Goal: Information Seeking & Learning: Learn about a topic

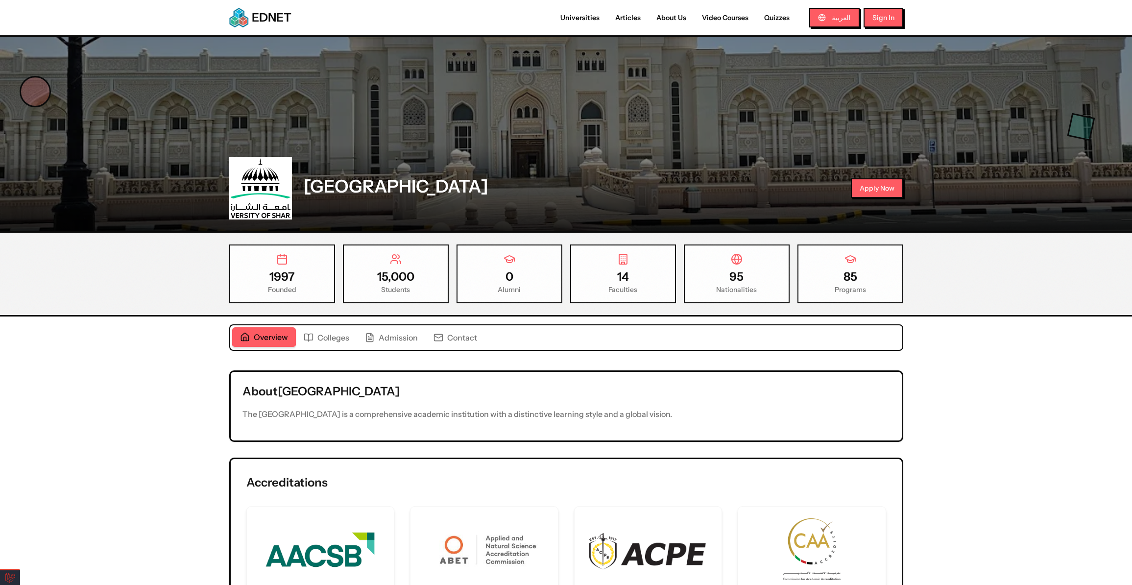
click at [431, 294] on div "15,000 Students" at bounding box center [396, 273] width 106 height 59
drag, startPoint x: 264, startPoint y: 276, endPoint x: 317, endPoint y: 298, distance: 57.1
click at [317, 298] on div "1997 Founded" at bounding box center [282, 273] width 106 height 59
click at [327, 336] on span "Colleges" at bounding box center [333, 338] width 32 height 12
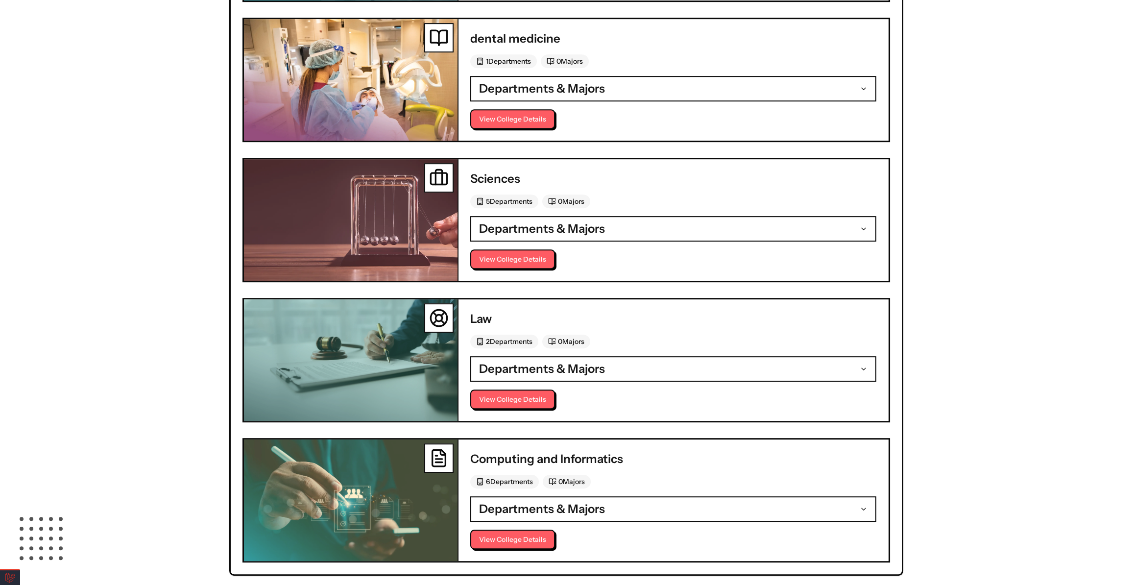
scroll to position [1984, 0]
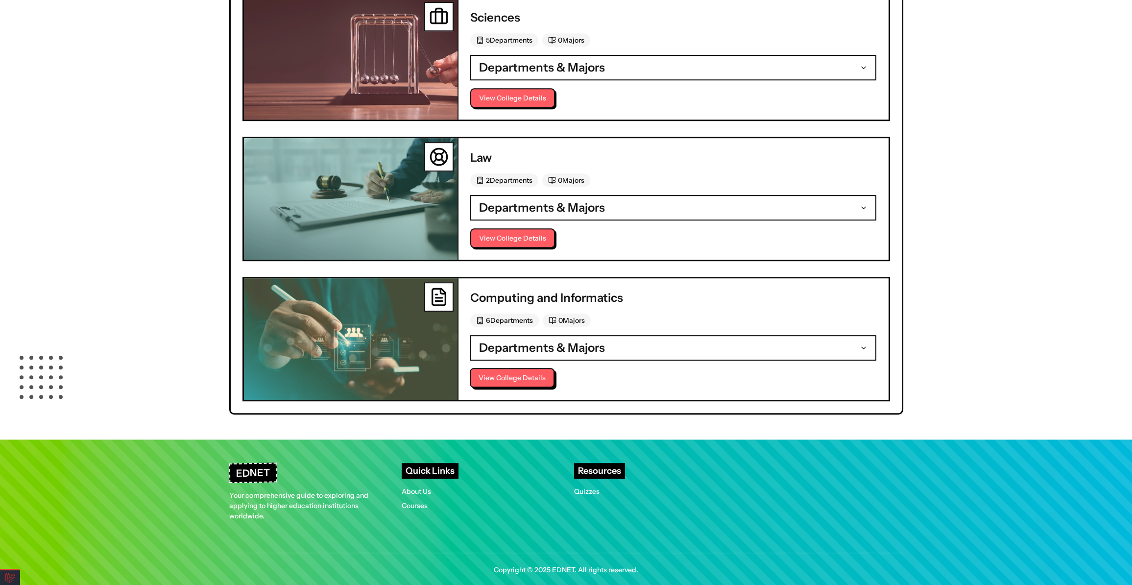
click at [515, 368] on button "View College Details" at bounding box center [512, 378] width 85 height 20
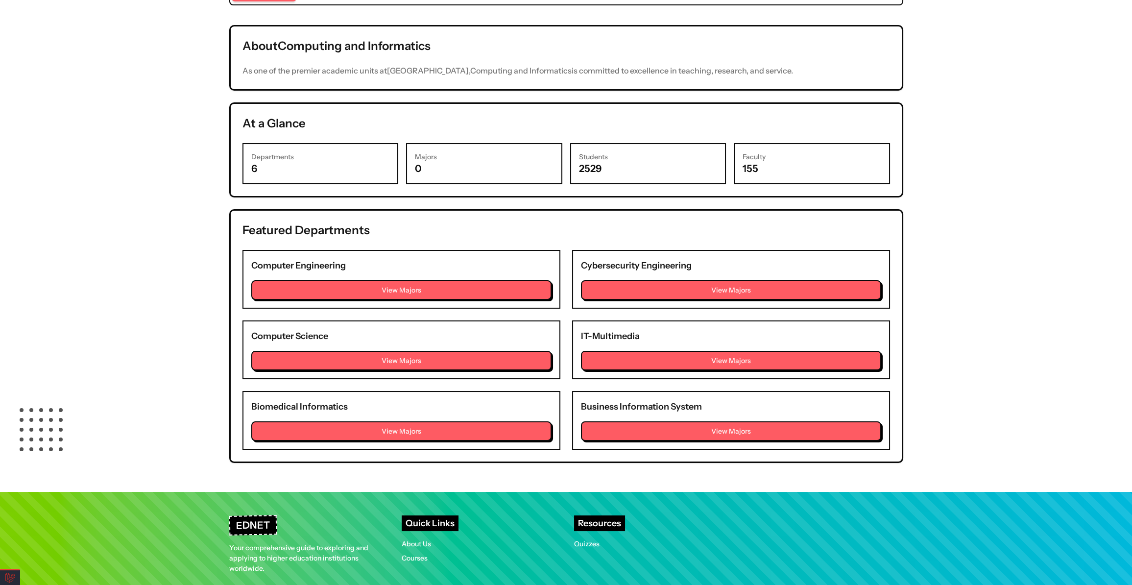
scroll to position [267, 0]
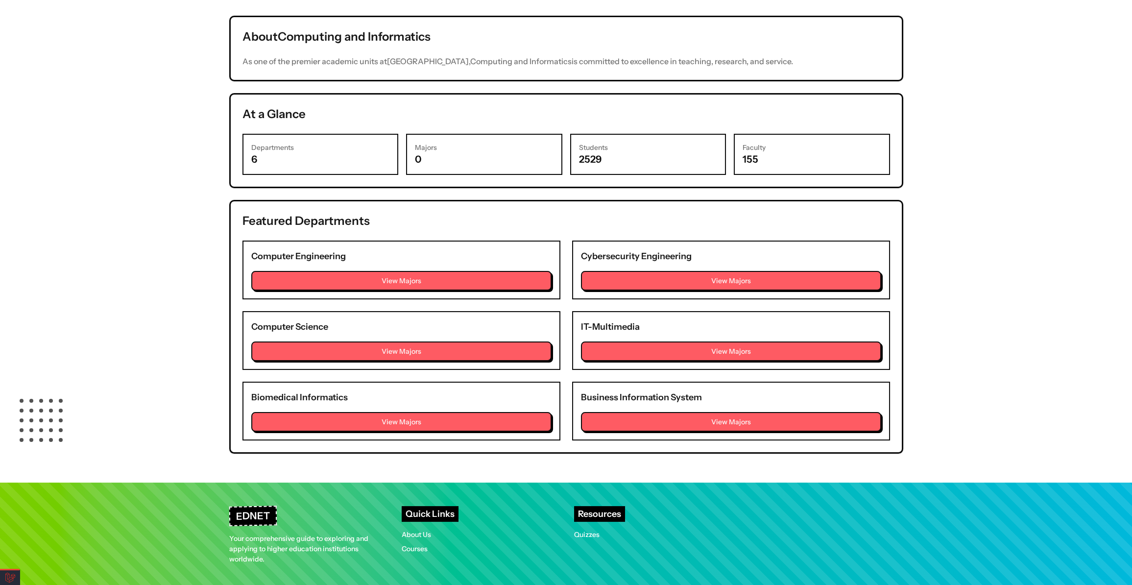
drag, startPoint x: 319, startPoint y: 250, endPoint x: 331, endPoint y: 260, distance: 15.6
click at [319, 250] on h3 "Computer Engineering" at bounding box center [401, 256] width 300 height 14
click at [398, 276] on button "View Majors" at bounding box center [401, 280] width 300 height 20
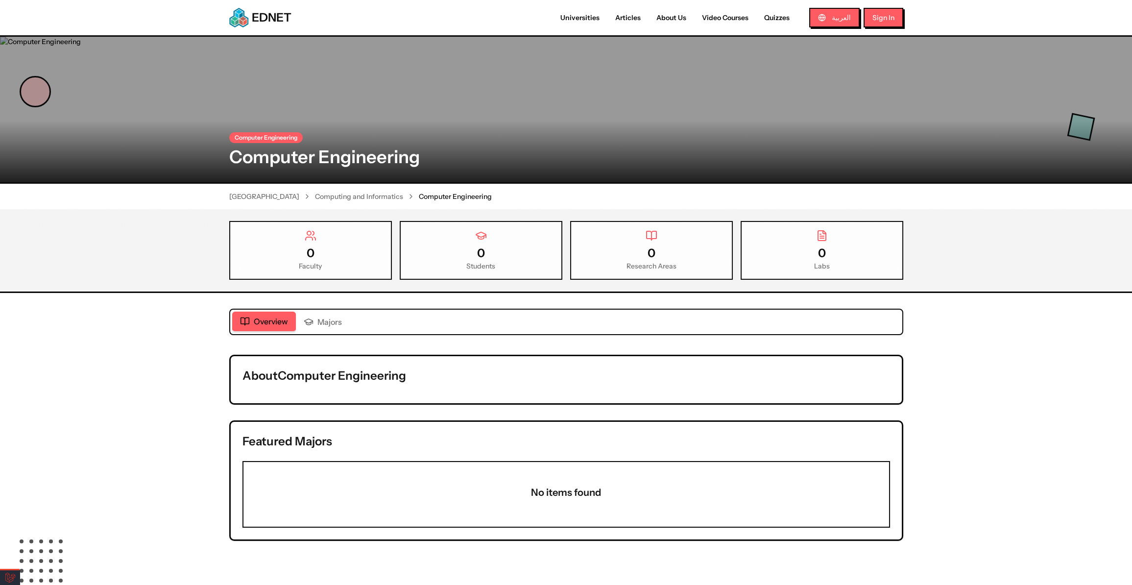
click at [320, 375] on h2 "About Computer Engineering" at bounding box center [566, 376] width 648 height 16
drag, startPoint x: 421, startPoint y: 367, endPoint x: 485, endPoint y: 367, distance: 64.2
click at [485, 367] on div "About Computer Engineering" at bounding box center [566, 379] width 671 height 47
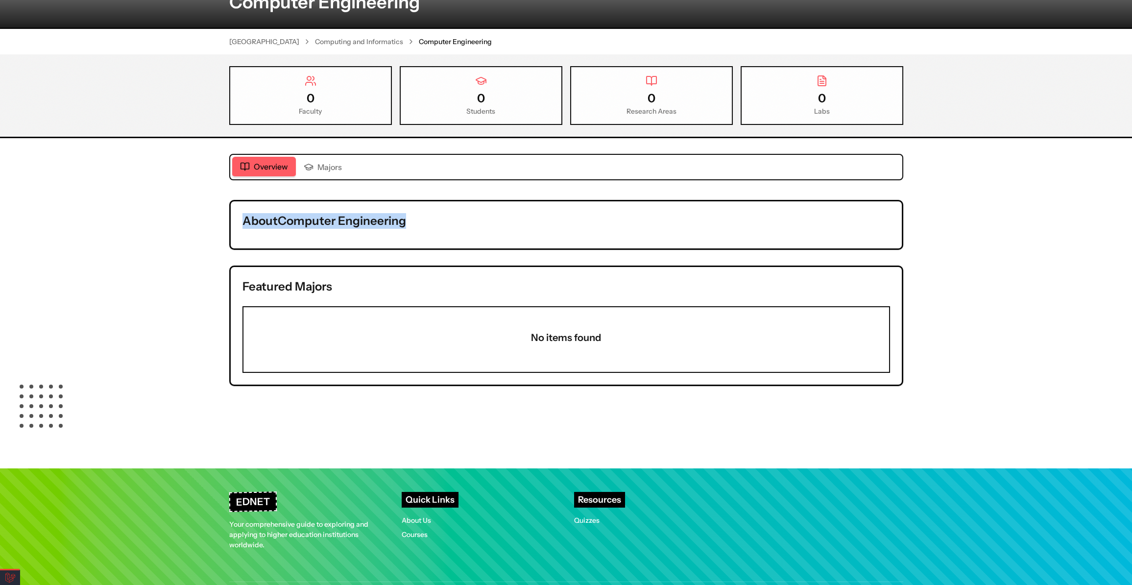
scroll to position [196, 0]
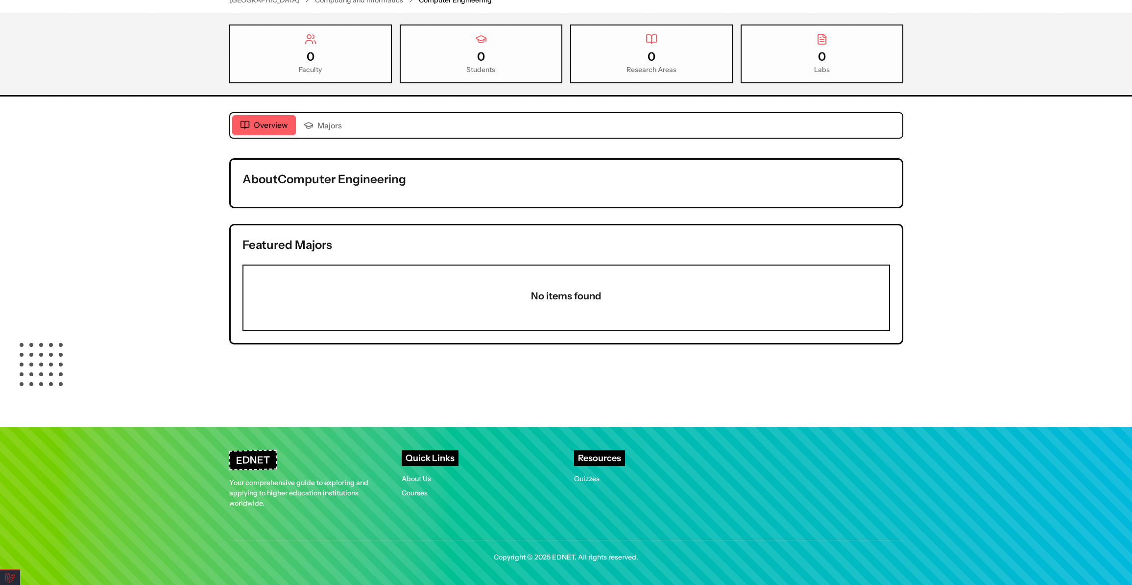
click at [576, 290] on h3 "No items found" at bounding box center [566, 296] width 646 height 14
drag, startPoint x: 543, startPoint y: 292, endPoint x: 701, endPoint y: 283, distance: 158.5
click at [693, 284] on div "No items found" at bounding box center [566, 297] width 648 height 67
click at [691, 298] on h3 "No items found" at bounding box center [566, 296] width 646 height 14
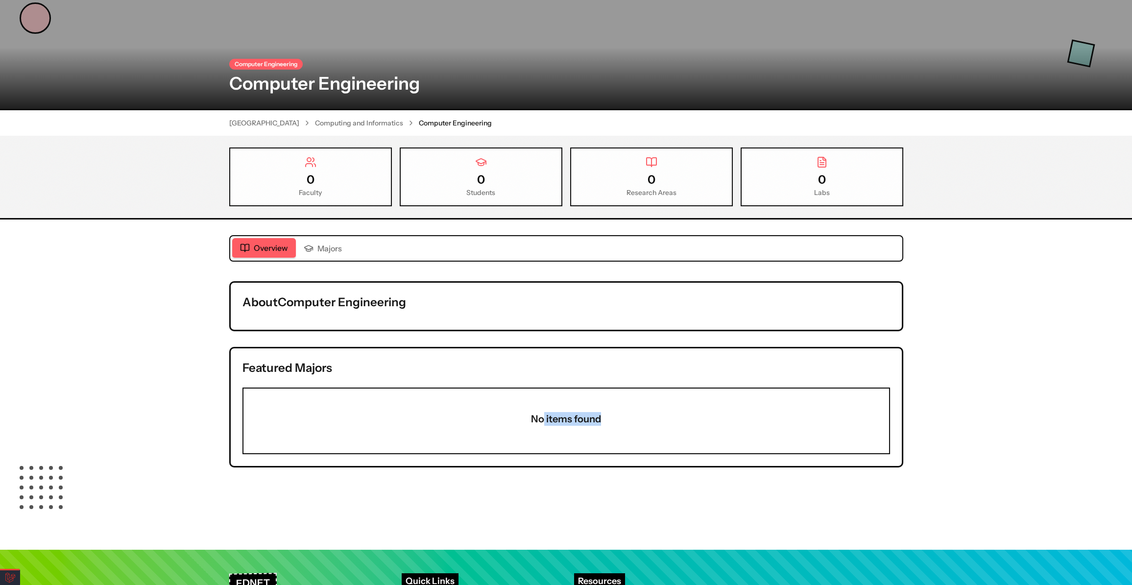
scroll to position [0, 0]
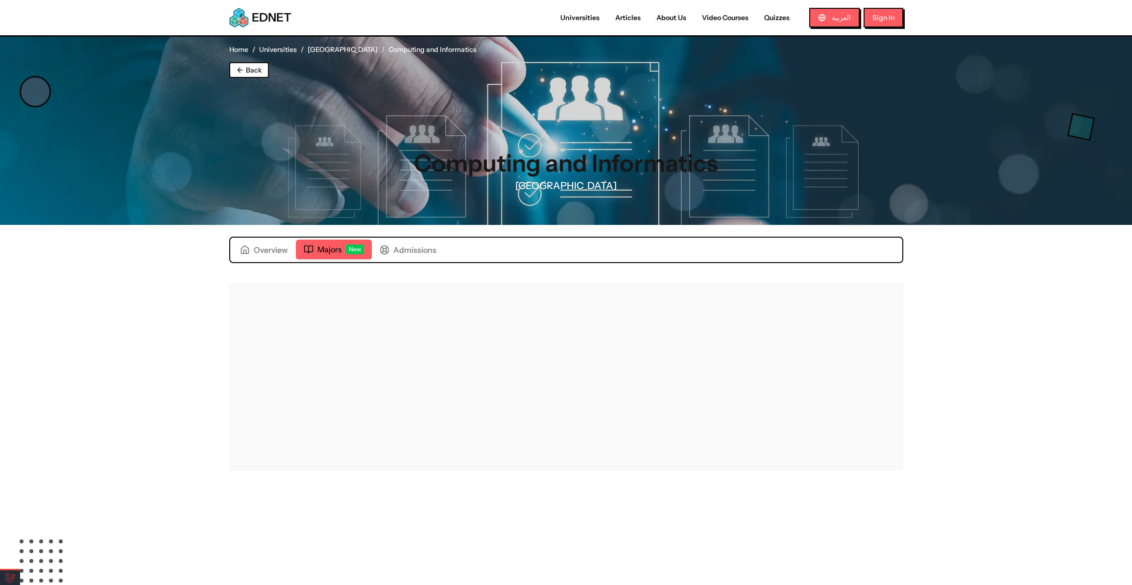
click at [341, 248] on span "Majors" at bounding box center [329, 249] width 24 height 12
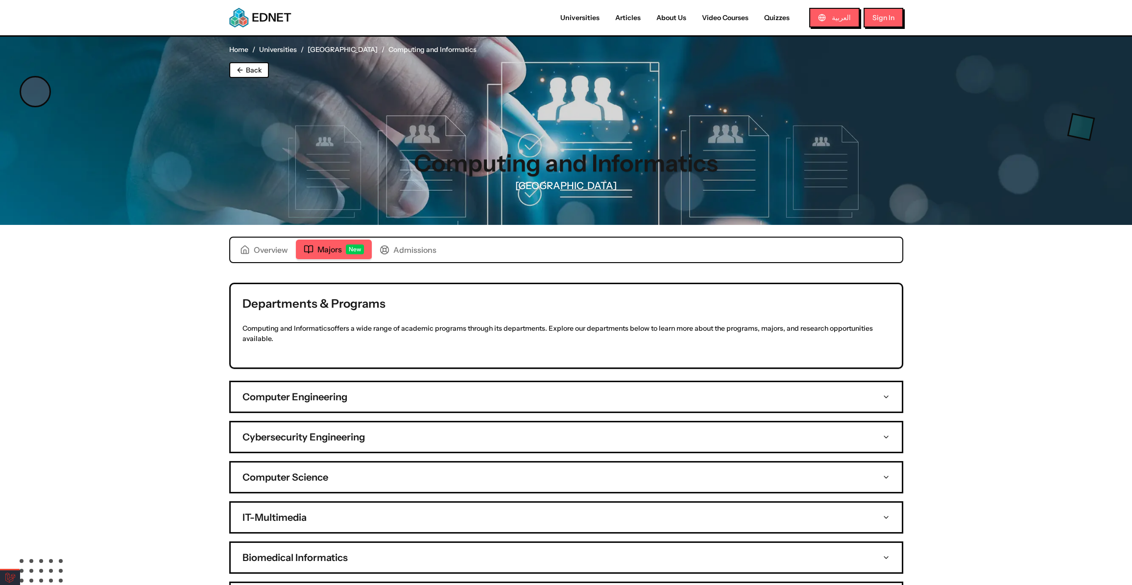
click at [320, 401] on h3 "Computer Engineering" at bounding box center [294, 397] width 105 height 14
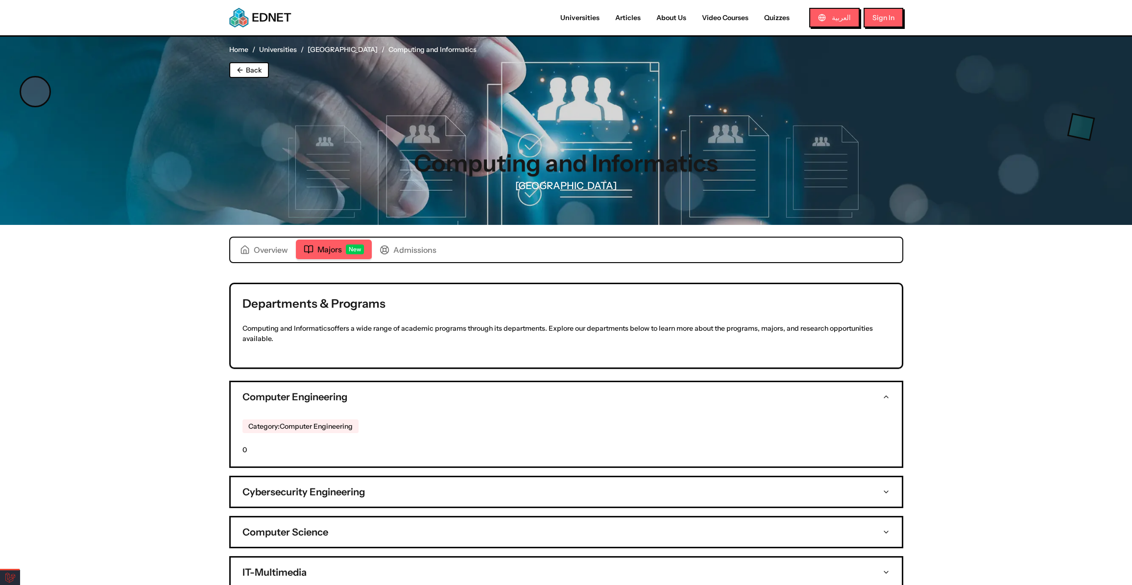
click at [319, 434] on div "Category: Computer Engineering 0" at bounding box center [566, 442] width 671 height 47
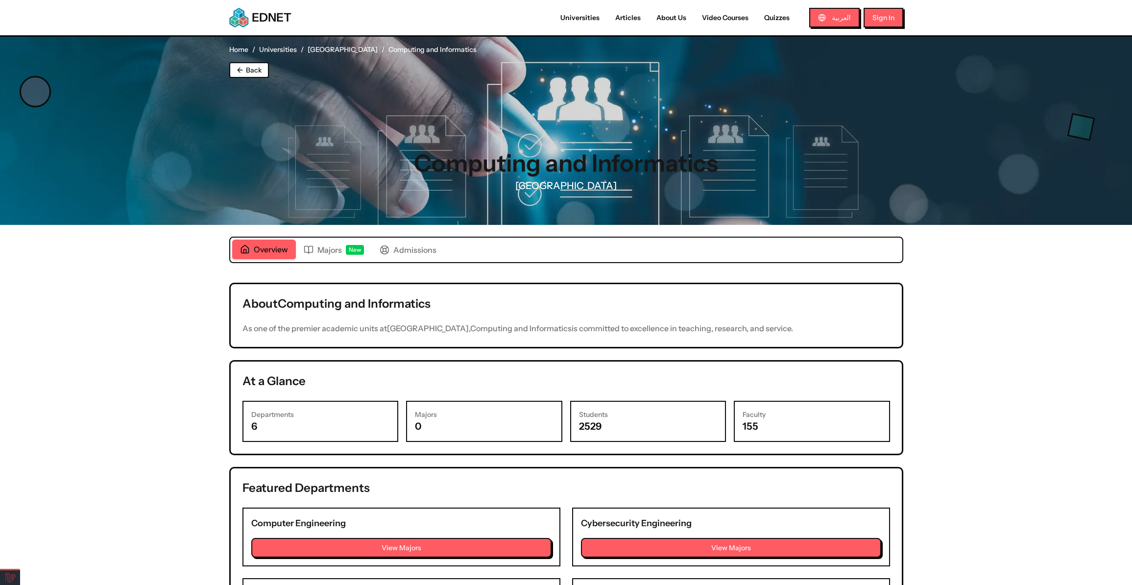
click at [265, 252] on span "Overview" at bounding box center [271, 249] width 34 height 12
